Goal: Transaction & Acquisition: Purchase product/service

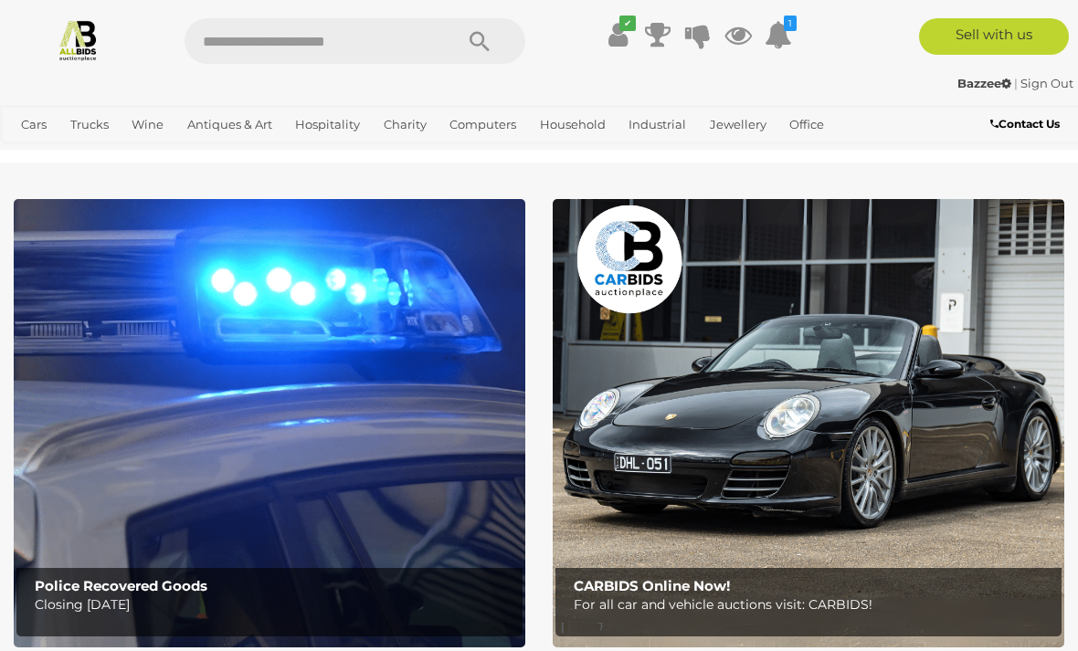
click at [0, 0] on span "Auctions" at bounding box center [0, 0] width 0 height 0
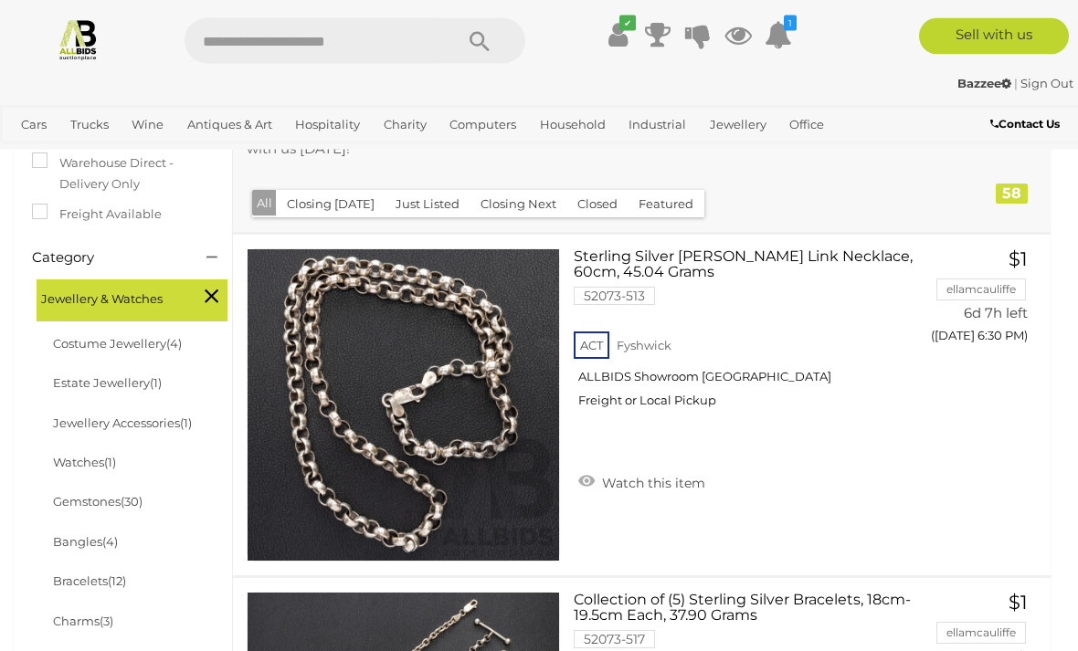
scroll to position [394, 0]
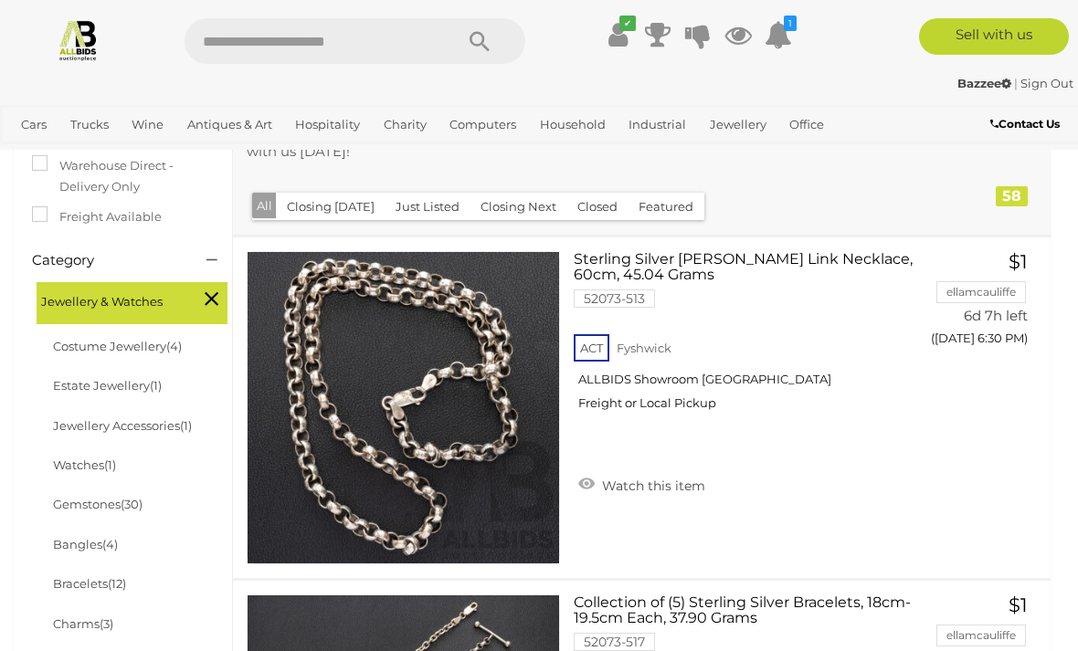
click at [332, 205] on button "Closing [DATE]" at bounding box center [331, 207] width 110 height 28
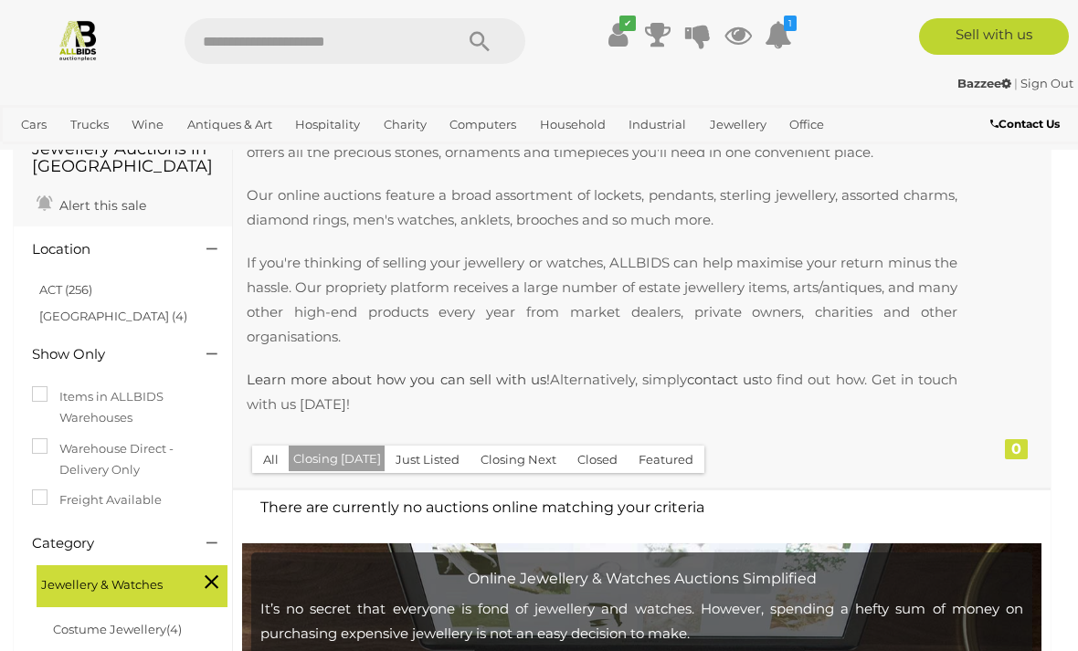
scroll to position [110, 0]
click at [261, 456] on button "All" at bounding box center [270, 461] width 37 height 28
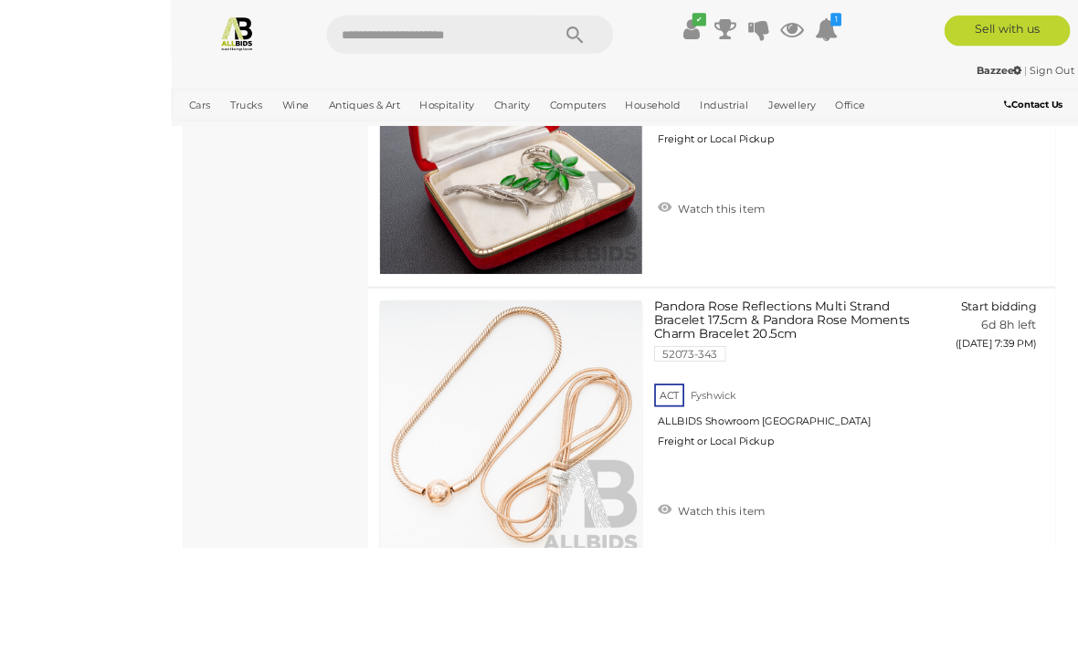
scroll to position [15209, 0]
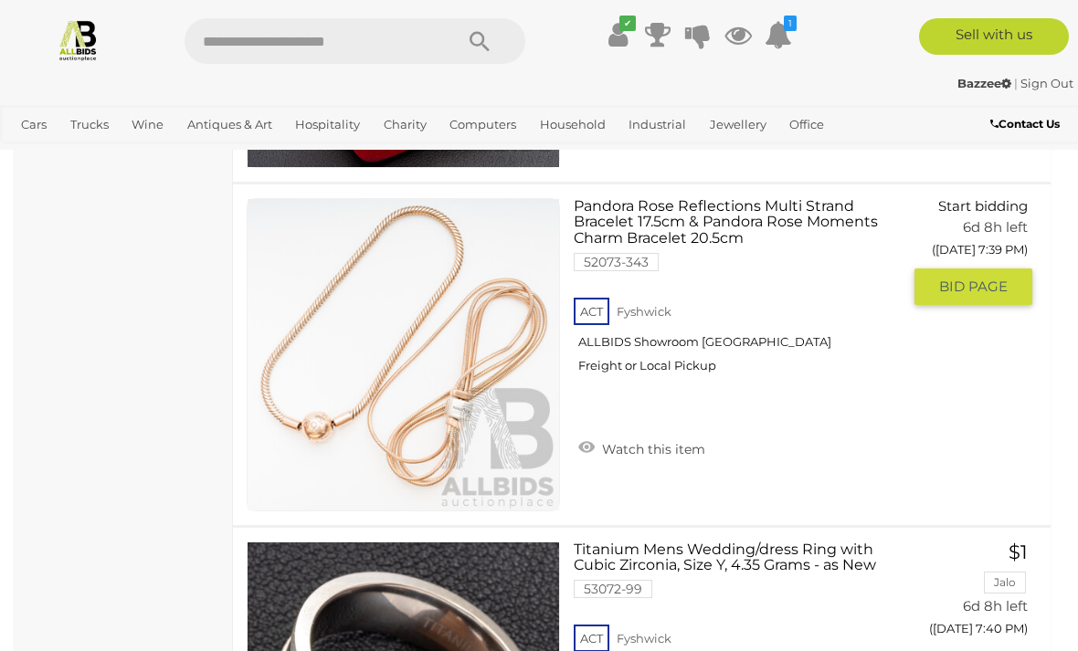
click at [740, 240] on link "Pandora Rose Reflections Multi Strand Bracelet 17.5cm & Pandora Rose Moments Ch…" at bounding box center [743, 293] width 313 height 190
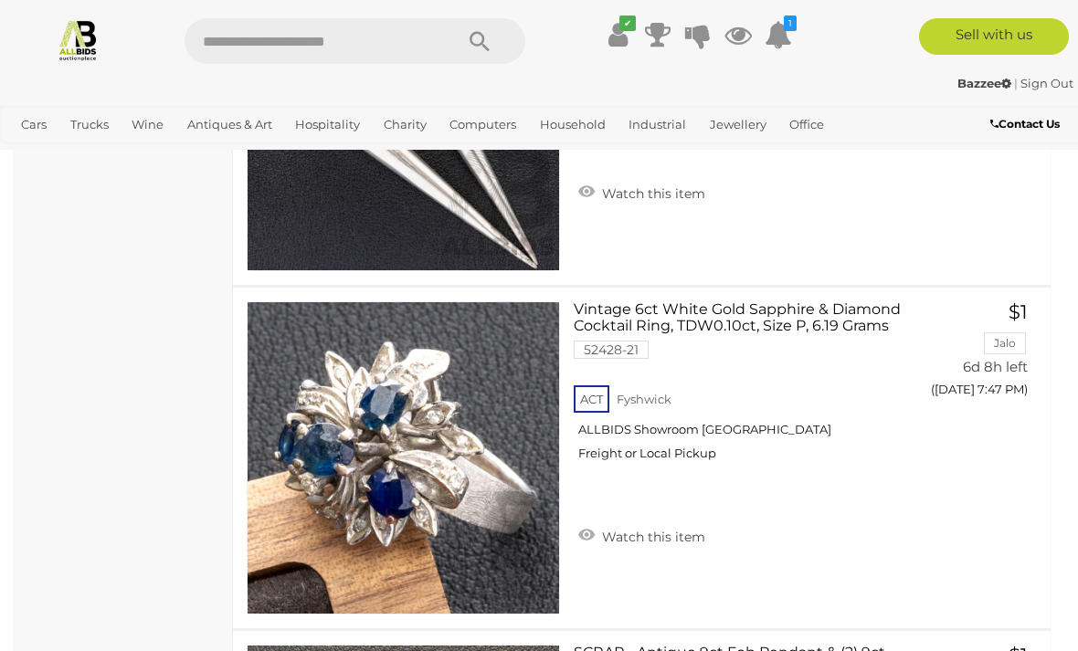
scroll to position [16535, 0]
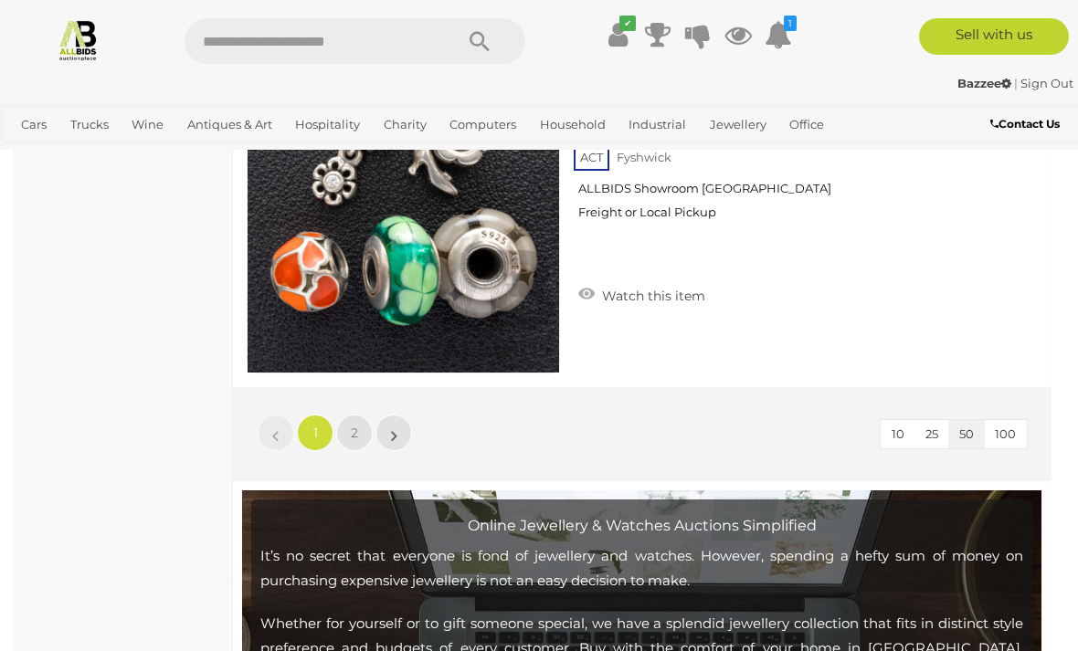
click at [360, 427] on link "2" at bounding box center [354, 433] width 37 height 37
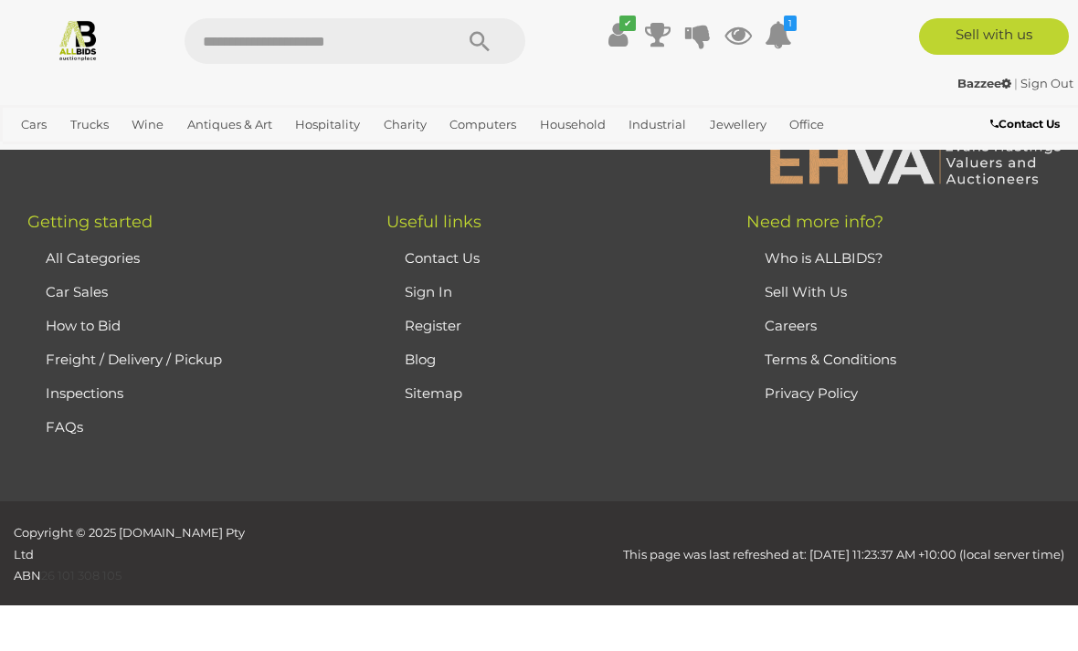
scroll to position [445, 0]
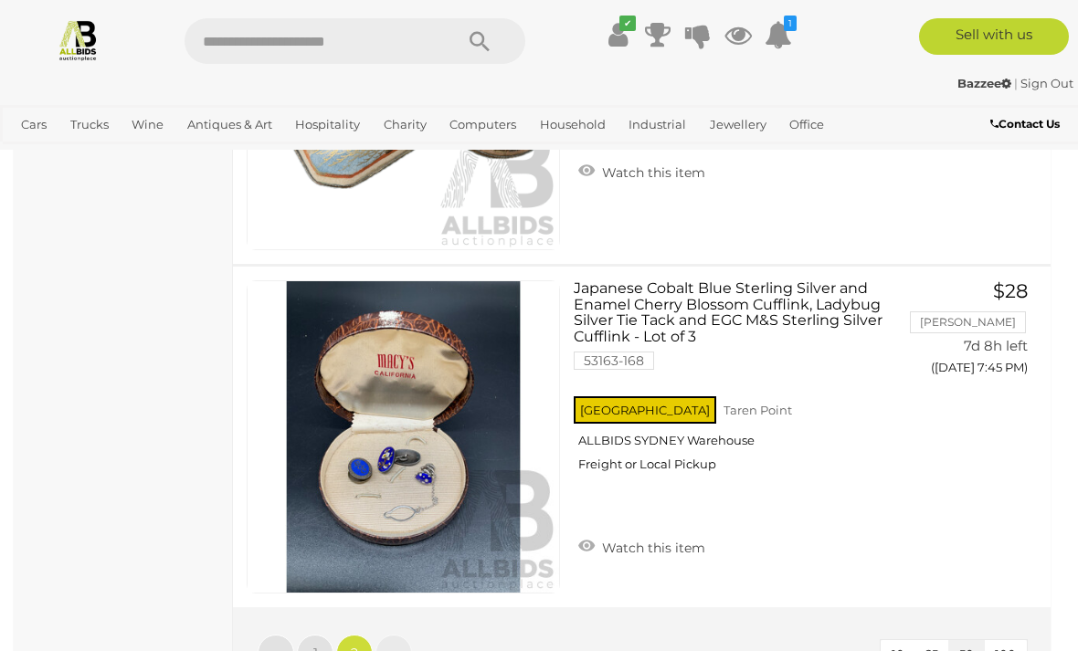
scroll to position [2840, 0]
